Goal: Task Accomplishment & Management: Use online tool/utility

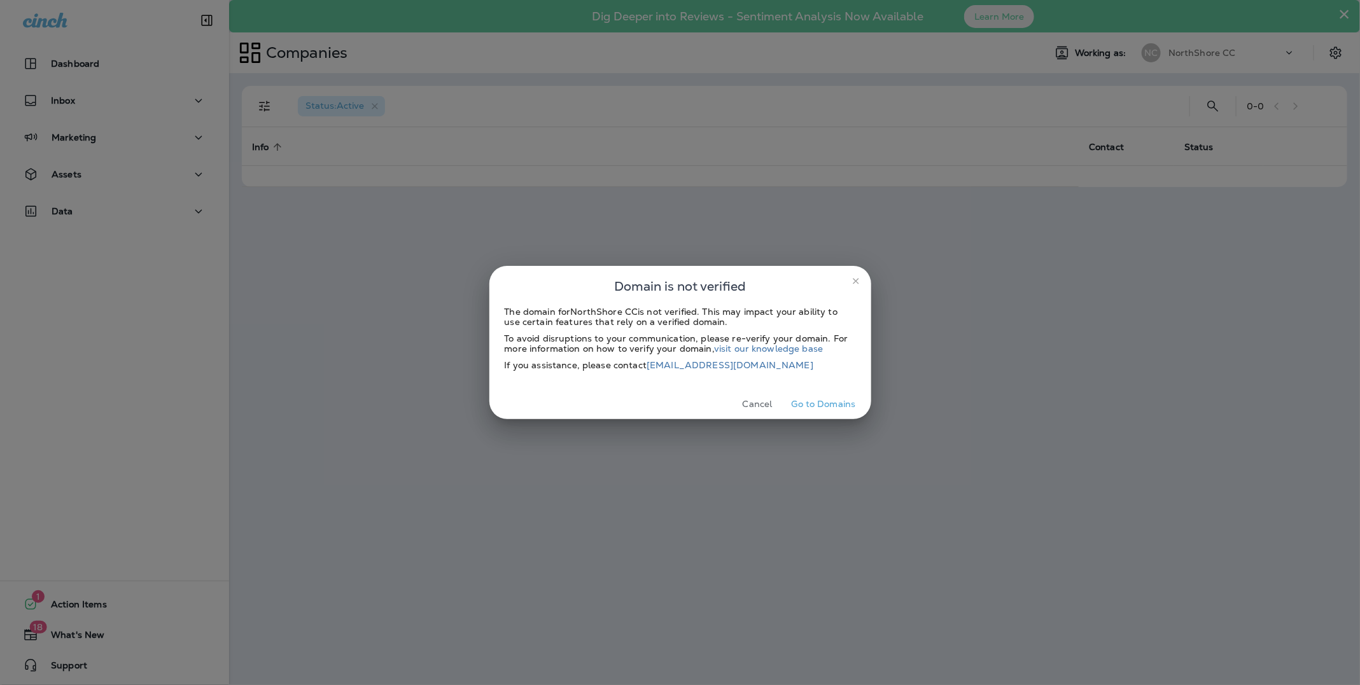
click at [855, 283] on icon "close" at bounding box center [856, 281] width 10 height 10
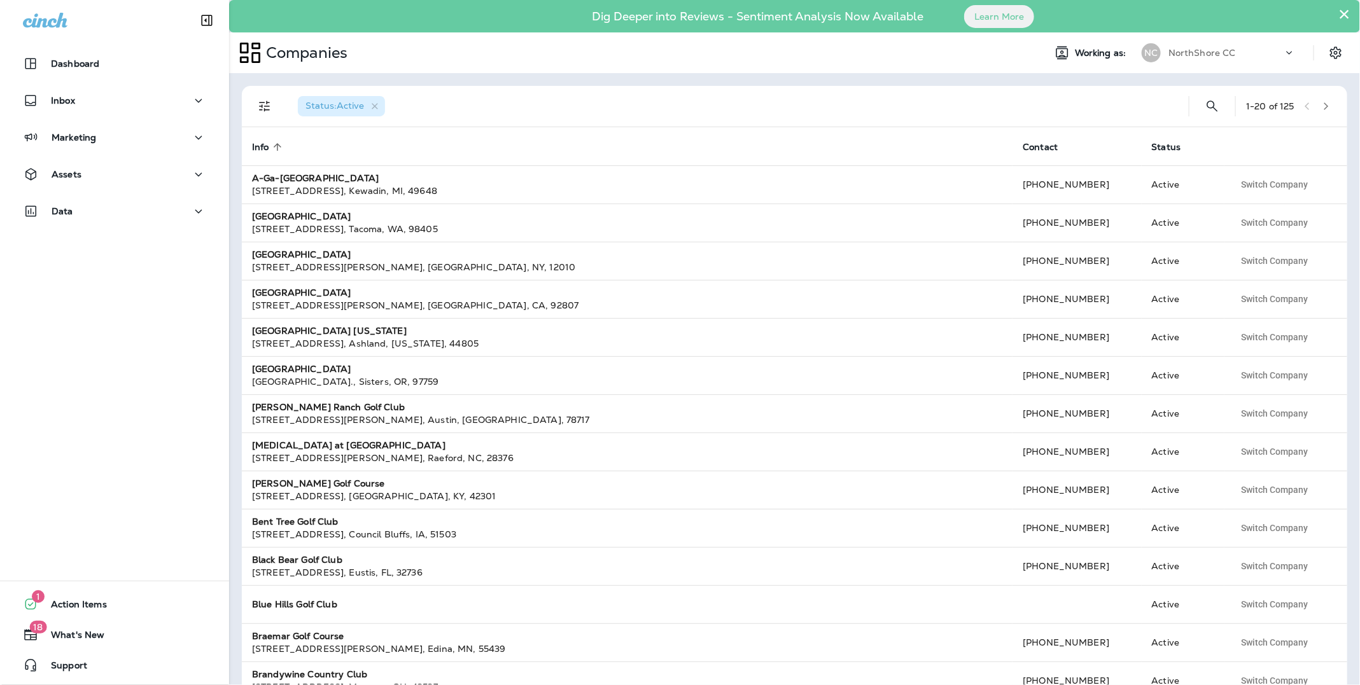
click at [1202, 58] on div "NorthShore CC" at bounding box center [1225, 52] width 115 height 19
type input "********"
click at [1187, 137] on p "The [GEOGRAPHIC_DATA]" at bounding box center [1222, 137] width 124 height 10
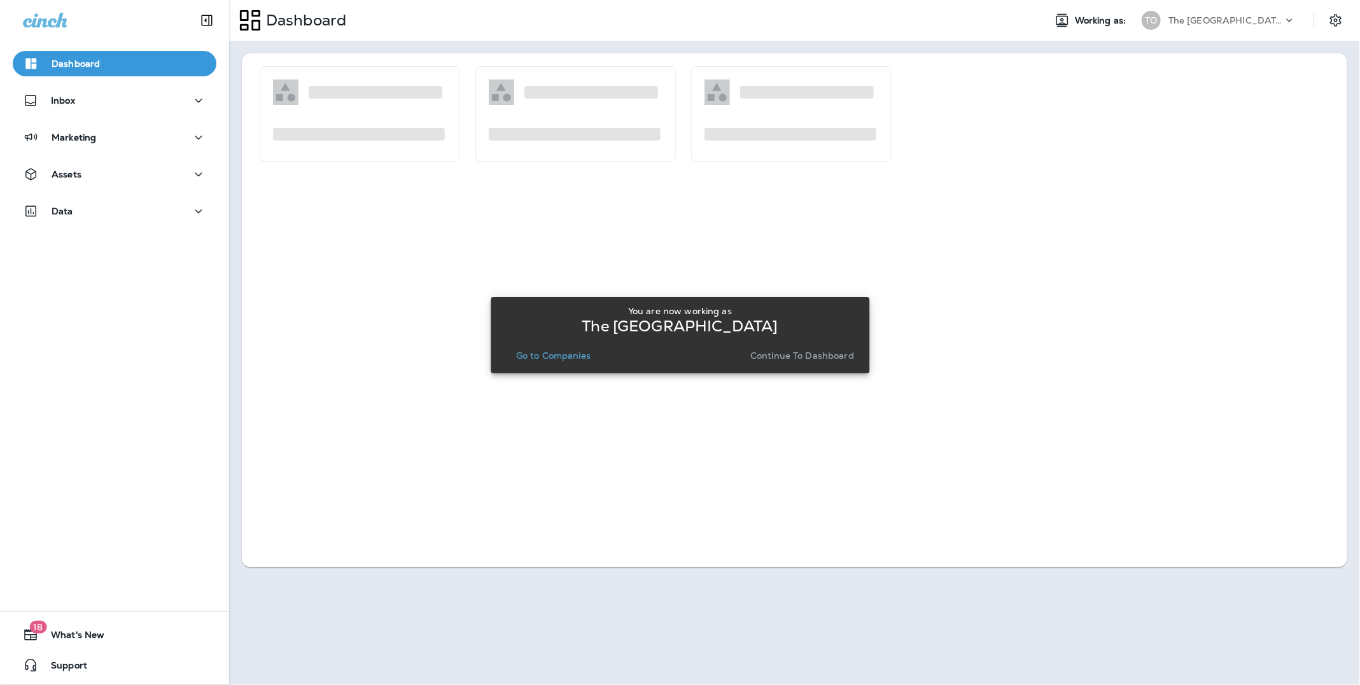
click at [818, 360] on p "Continue to Dashboard" at bounding box center [802, 356] width 104 height 10
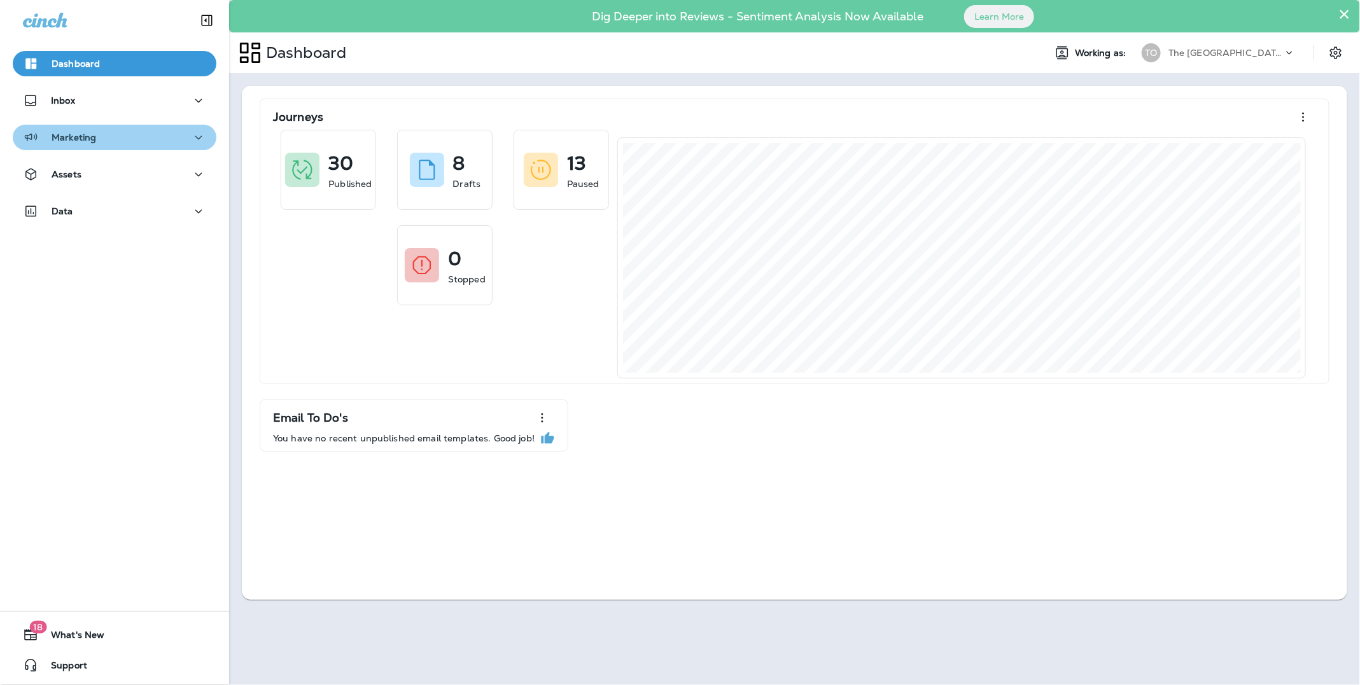
click at [71, 143] on p "Marketing" at bounding box center [74, 137] width 45 height 10
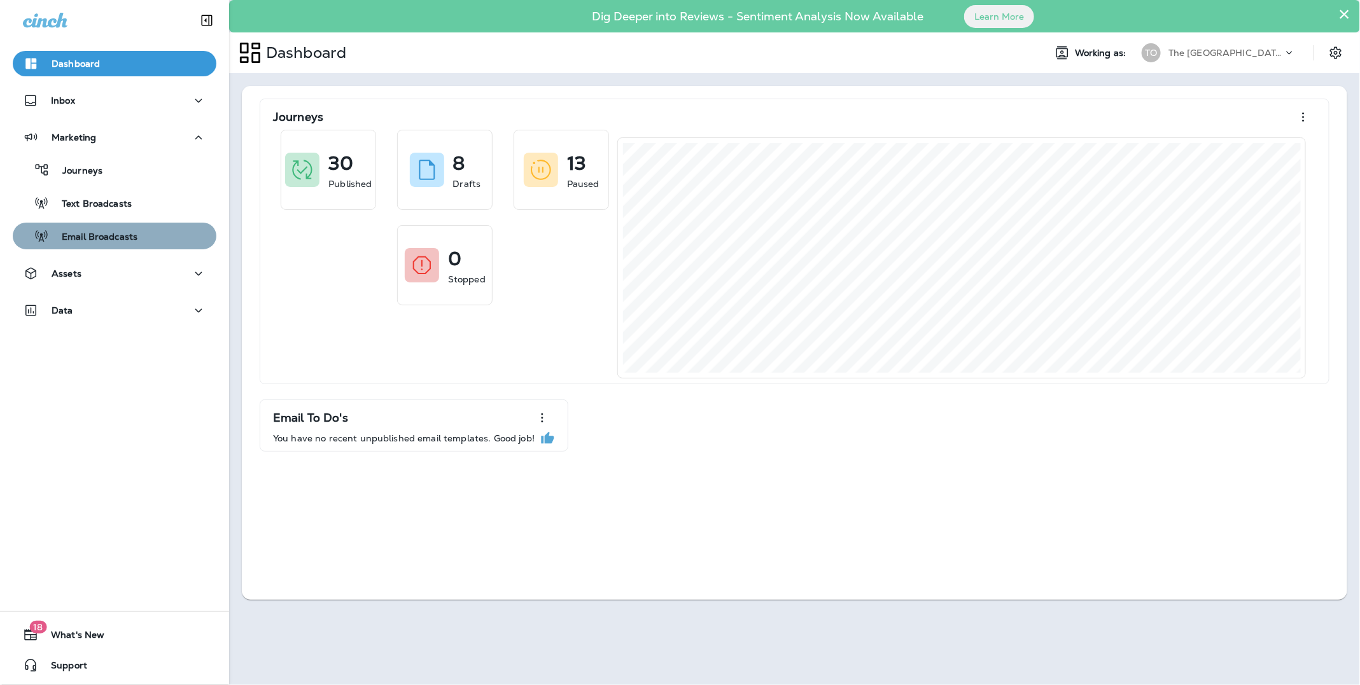
click at [99, 235] on p "Email Broadcasts" at bounding box center [93, 238] width 88 height 12
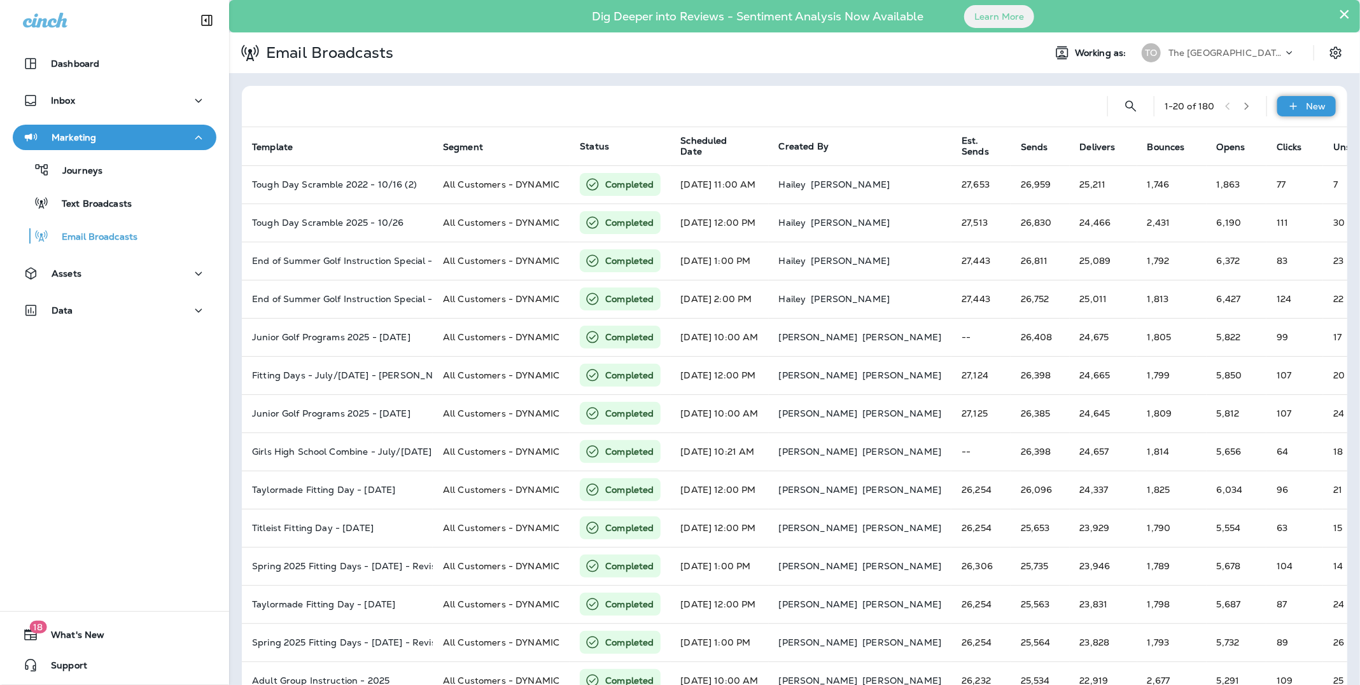
click at [1321, 101] on p "New" at bounding box center [1317, 106] width 20 height 10
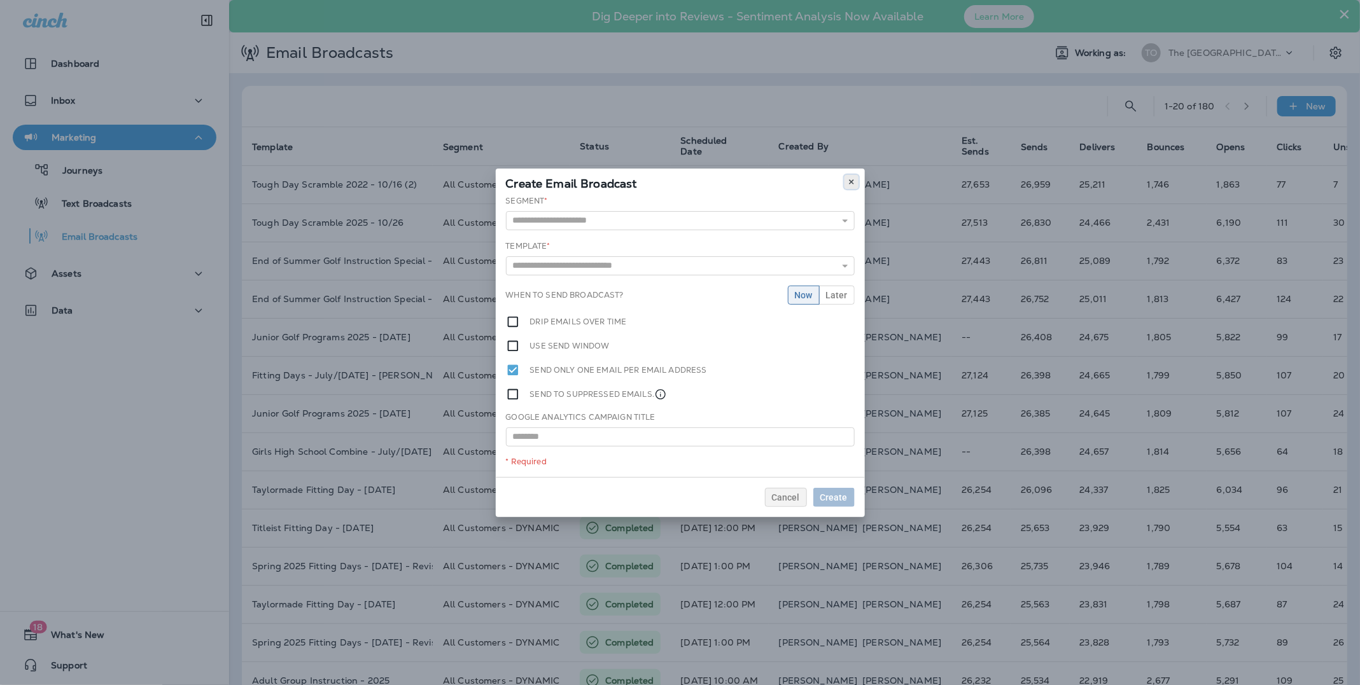
click at [852, 183] on use at bounding box center [851, 181] width 4 height 5
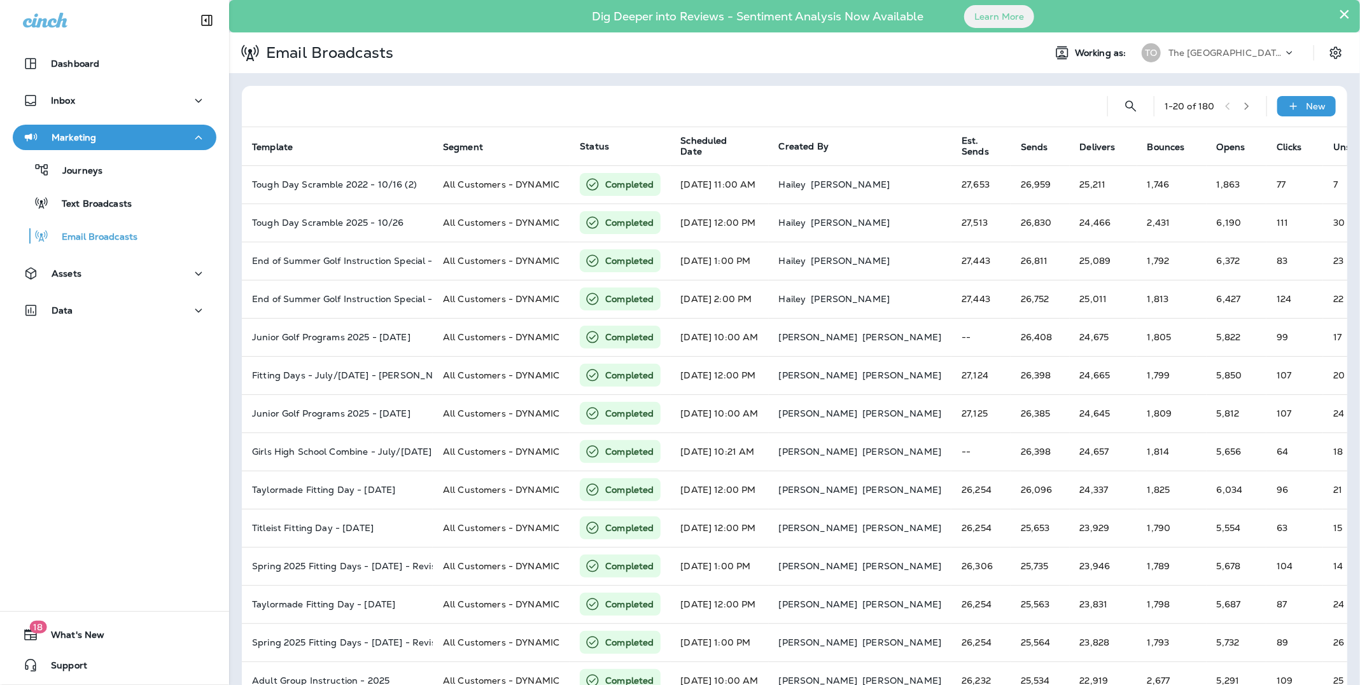
click at [854, 101] on div at bounding box center [674, 106] width 845 height 41
click at [126, 240] on p "Email Broadcasts" at bounding box center [93, 238] width 88 height 12
click at [85, 173] on p "Journeys" at bounding box center [76, 171] width 53 height 12
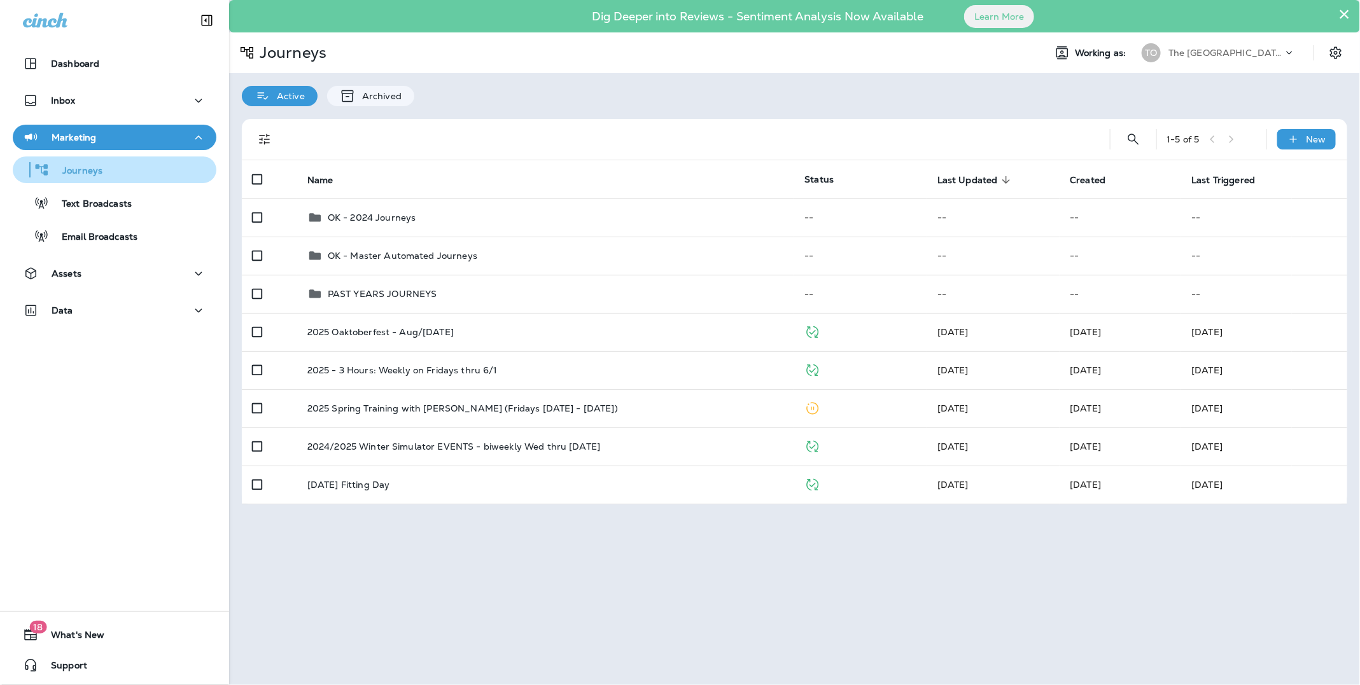
click at [87, 172] on p "Journeys" at bounding box center [76, 171] width 53 height 12
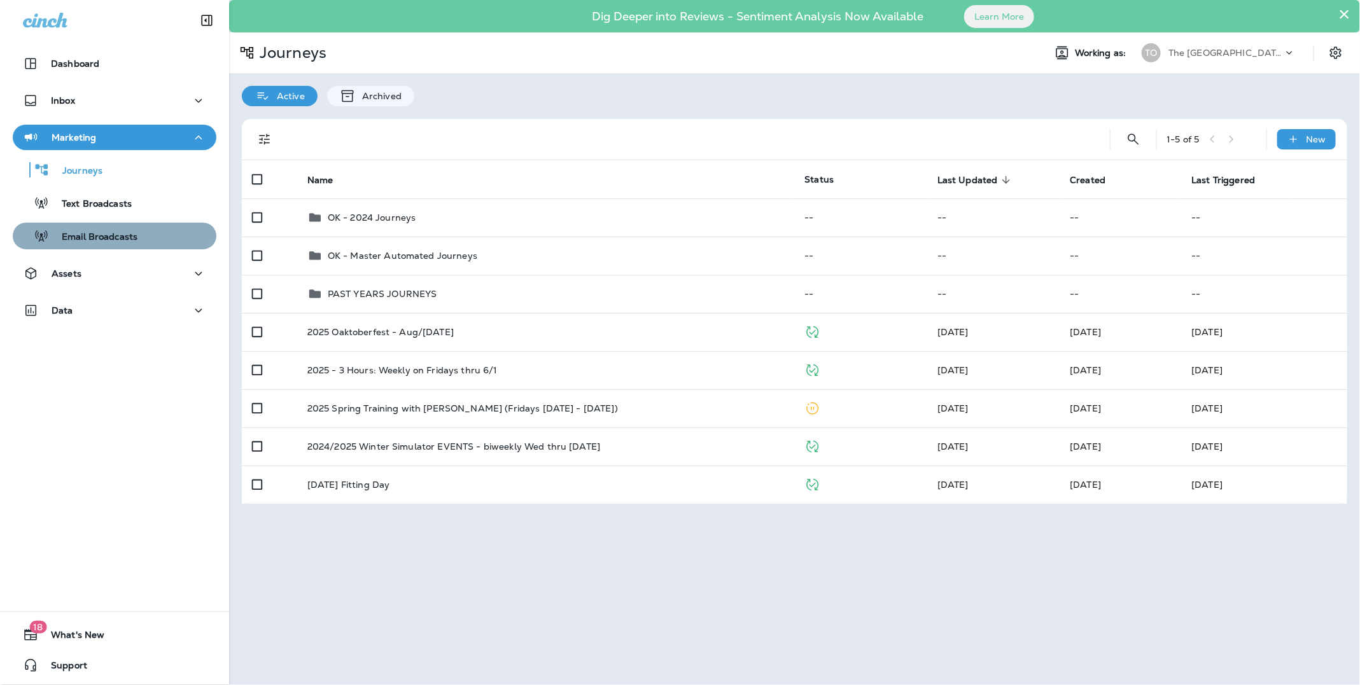
click at [96, 237] on p "Email Broadcasts" at bounding box center [93, 238] width 88 height 12
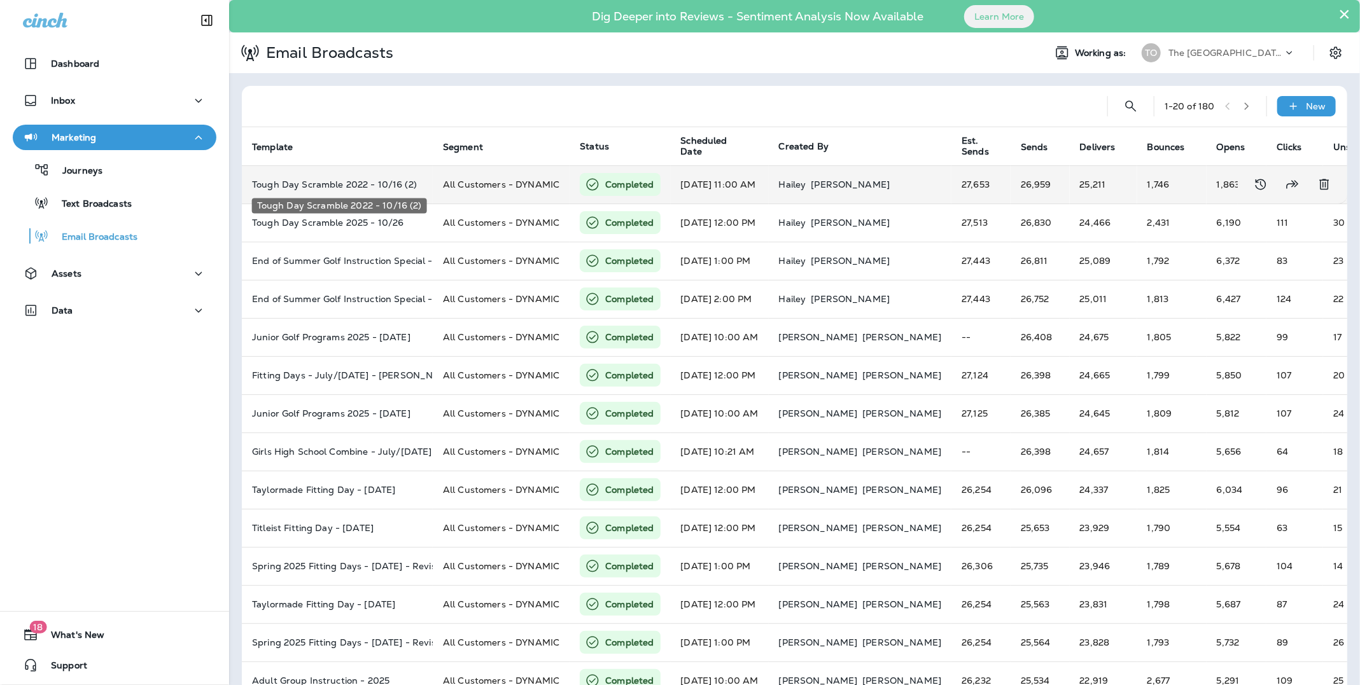
click at [340, 179] on p "Tough Day Scramble 2022 - 10/16 (2)" at bounding box center [337, 184] width 171 height 10
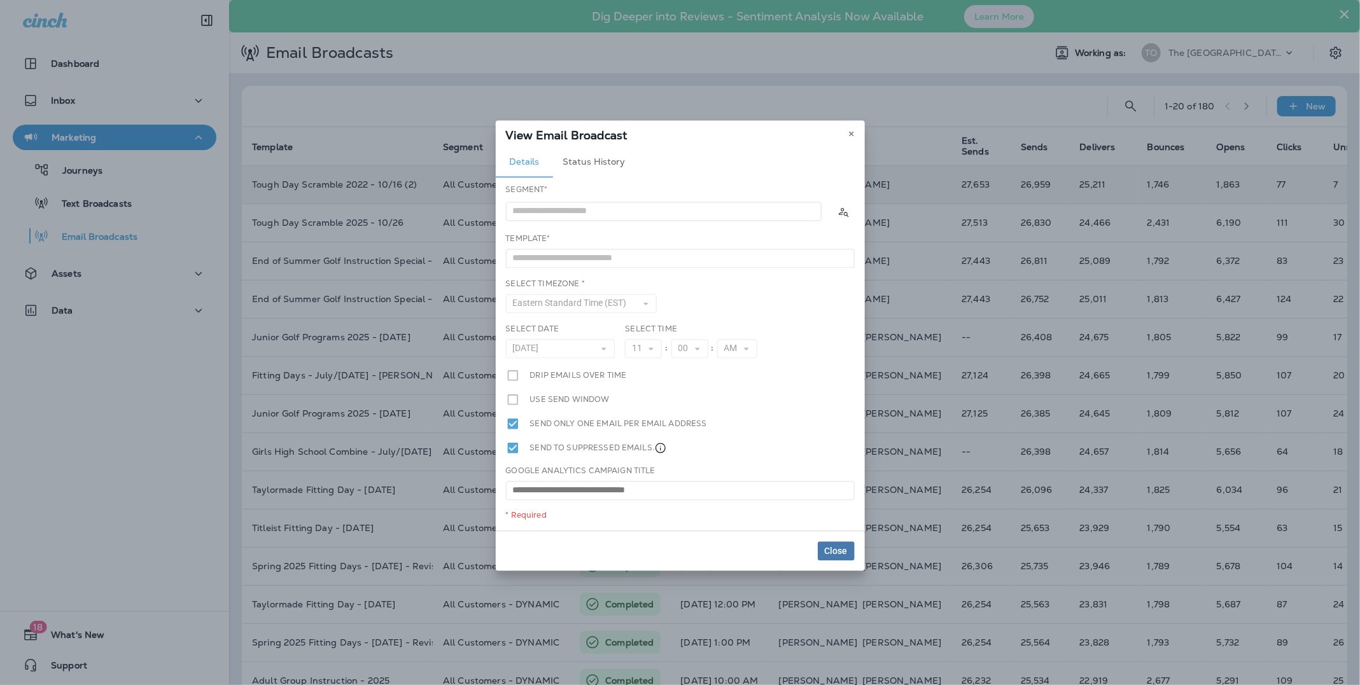
type input "**********"
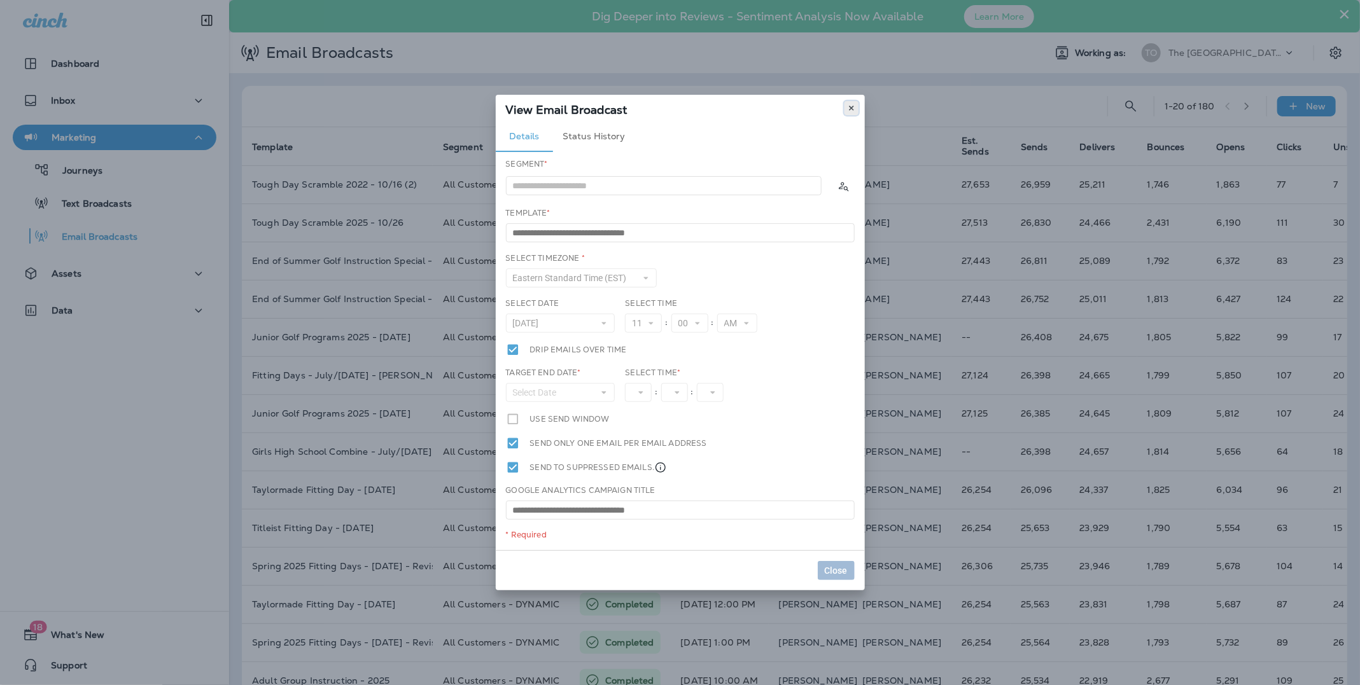
click at [852, 108] on use at bounding box center [851, 108] width 4 height 5
